Goal: Navigation & Orientation: Find specific page/section

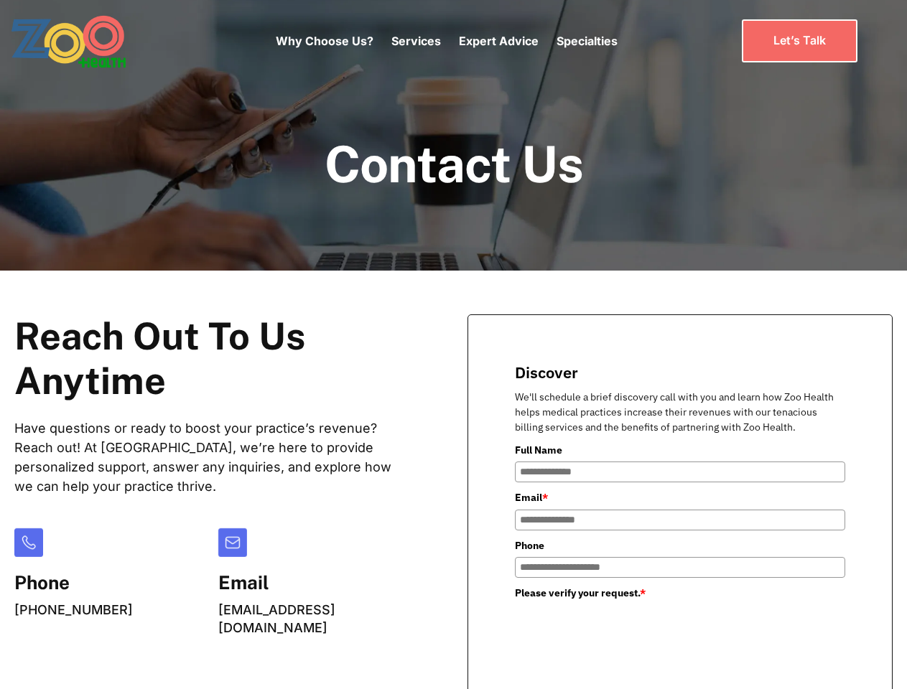
click at [446, 41] on div "Why Choose Us? Services Chronic Care Management Contract Optimization Denial An…" at bounding box center [447, 41] width 342 height 60
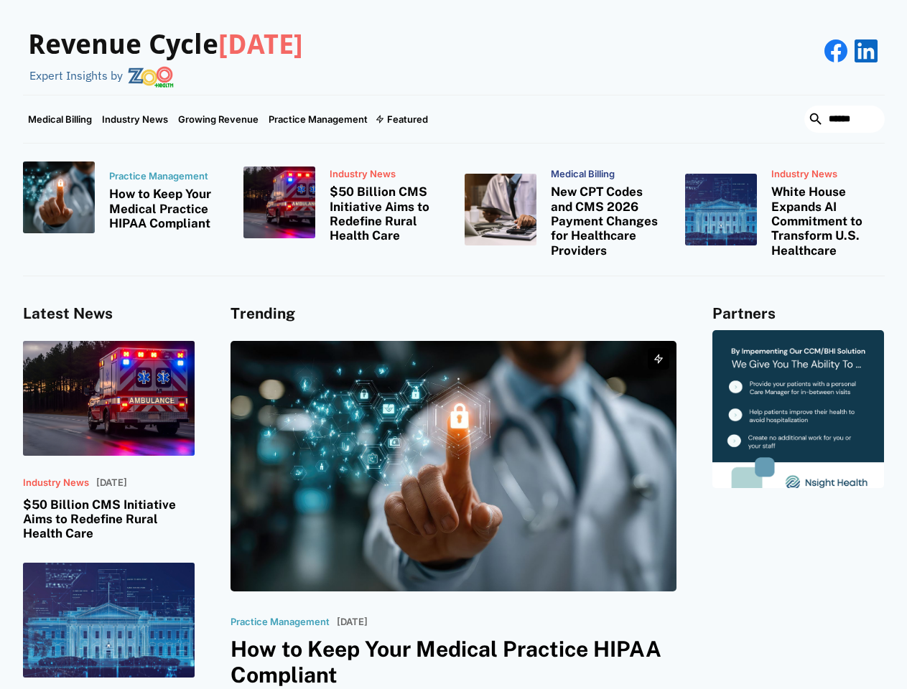
click at [401, 119] on div "Featured" at bounding box center [407, 118] width 41 height 11
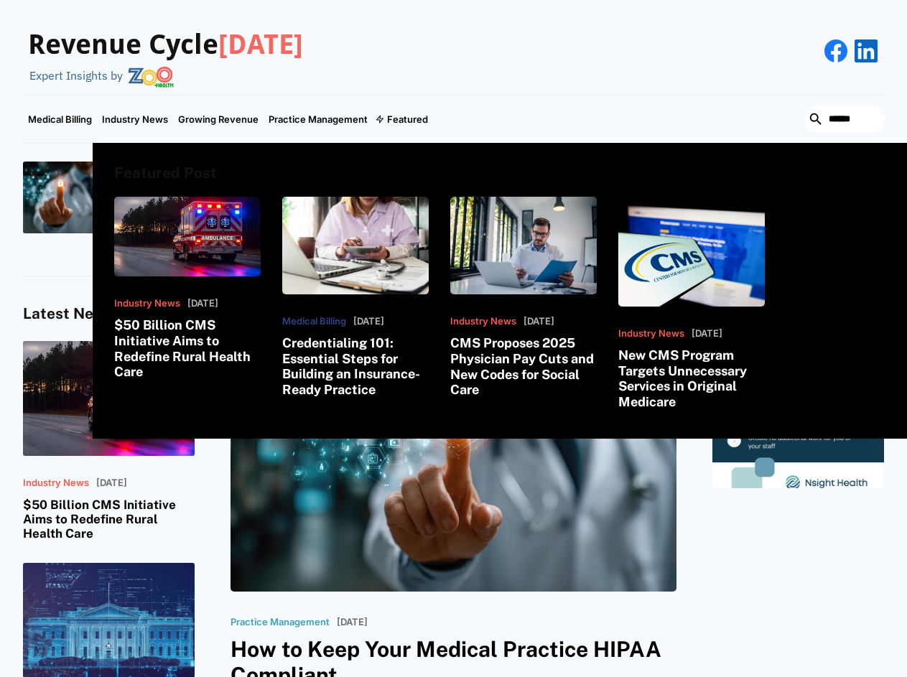
click at [751, 677] on html "Revenue Cycle [DATE] Expert Insights by Medical Billing Industry News Growing R…" at bounding box center [453, 338] width 907 height 677
